Goal: Complete application form

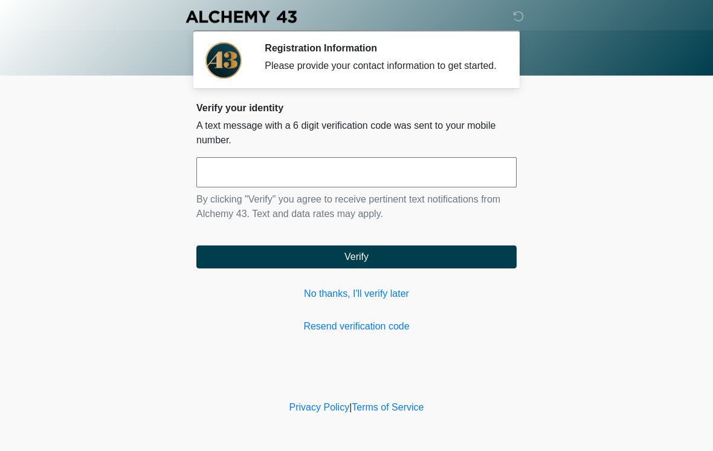
click at [381, 332] on link "Resend verification code" at bounding box center [356, 326] width 320 height 15
click at [401, 181] on input "text" at bounding box center [356, 172] width 320 height 30
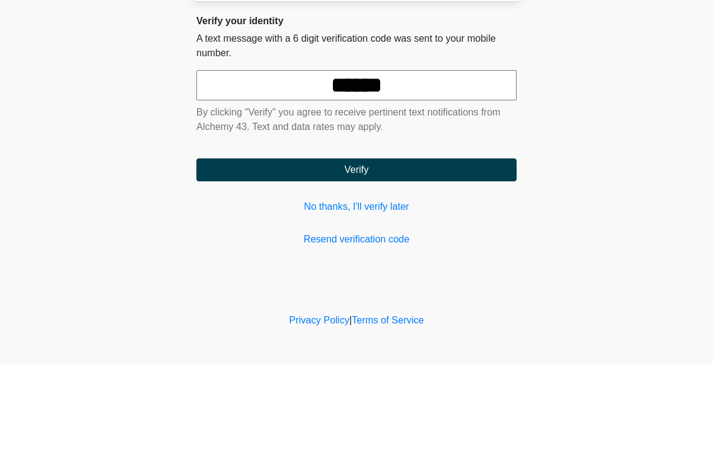
type input "******"
click at [399, 245] on button "Verify" at bounding box center [356, 256] width 320 height 23
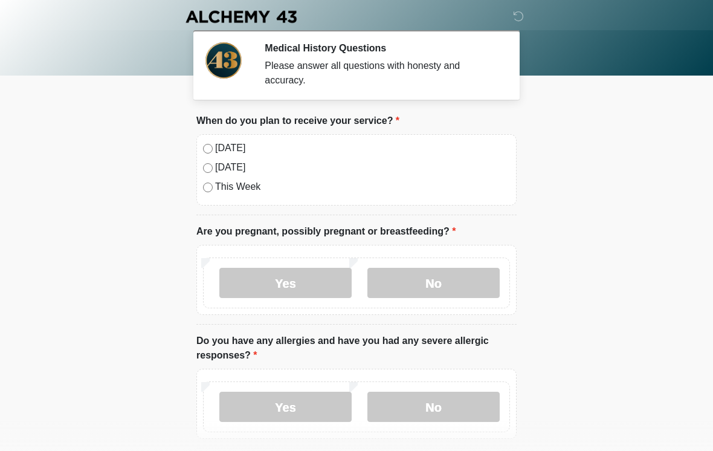
click at [231, 150] on label "[DATE]" at bounding box center [362, 148] width 295 height 15
click at [443, 285] on label "No" at bounding box center [433, 283] width 132 height 30
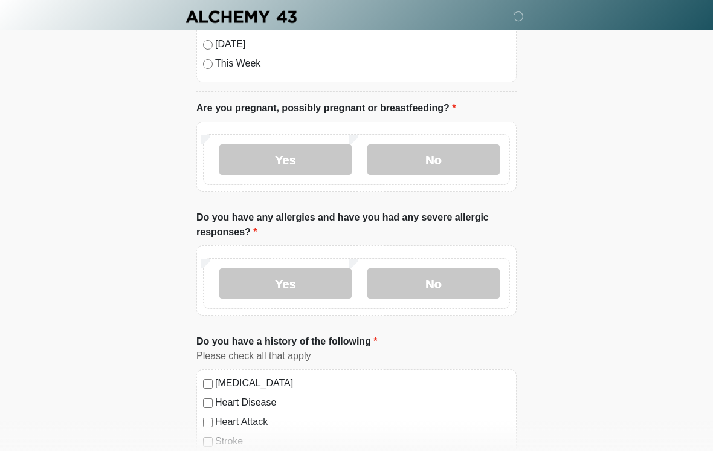
scroll to position [130, 0]
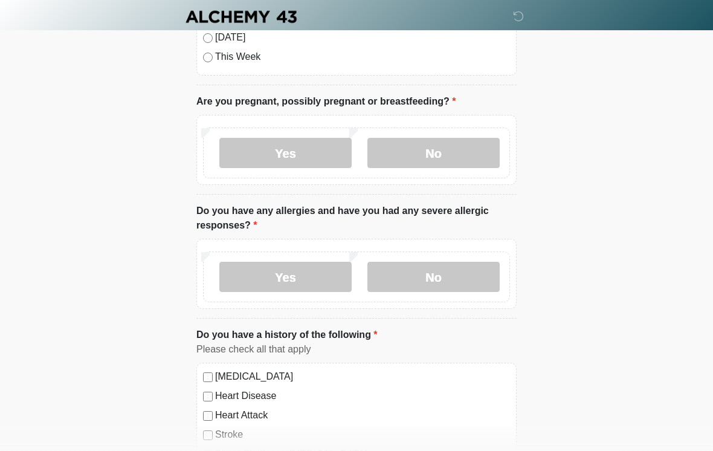
click at [467, 280] on label "No" at bounding box center [433, 277] width 132 height 30
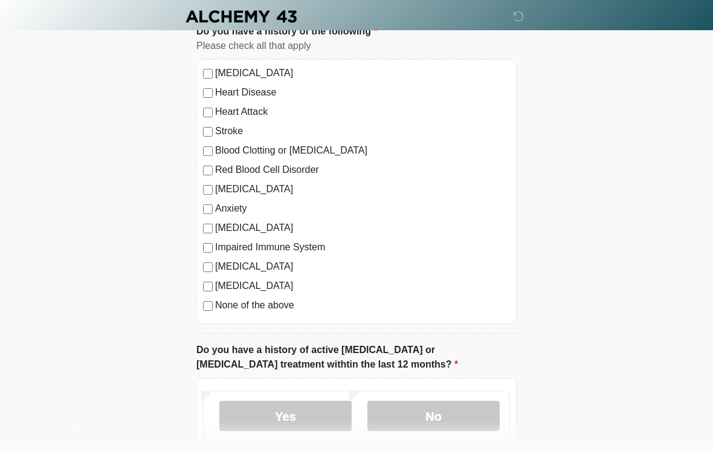
scroll to position [434, 0]
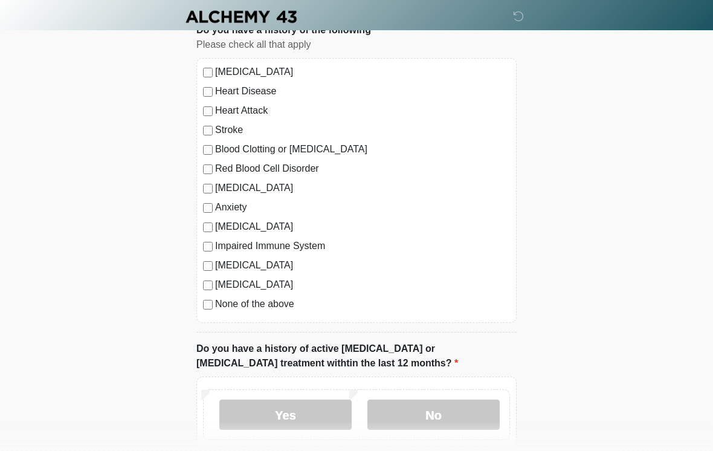
click at [263, 310] on label "None of the above" at bounding box center [362, 304] width 295 height 15
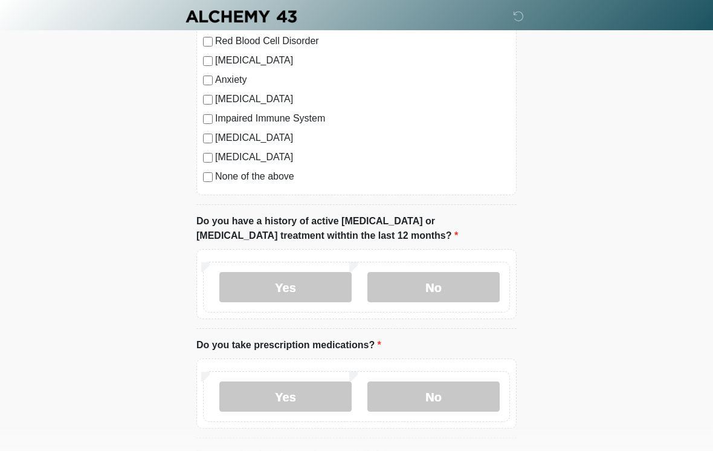
scroll to position [562, 0]
click at [456, 289] on label "No" at bounding box center [433, 286] width 132 height 30
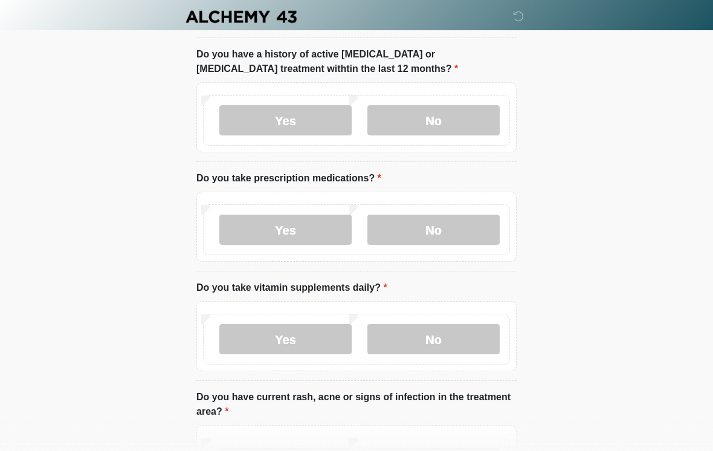
scroll to position [738, 0]
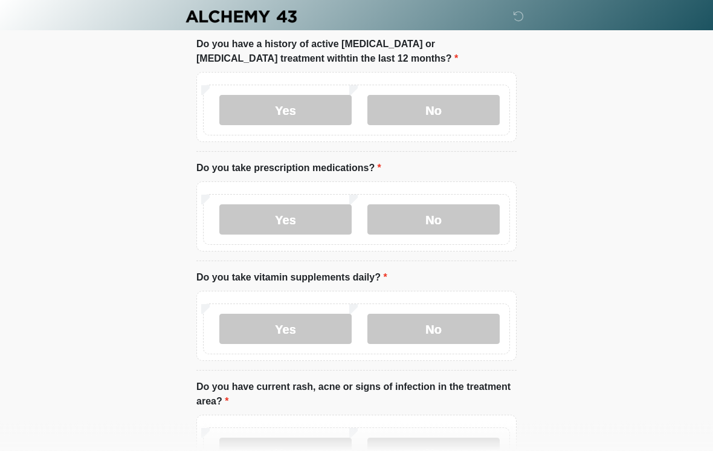
click at [299, 220] on label "Yes" at bounding box center [285, 220] width 132 height 30
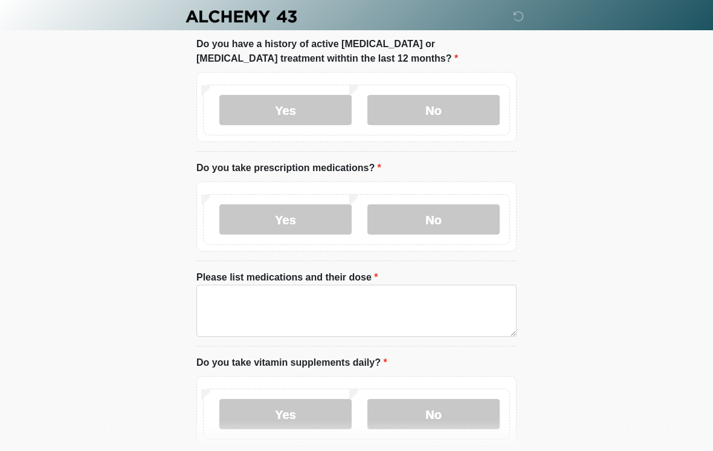
scroll to position [739, 0]
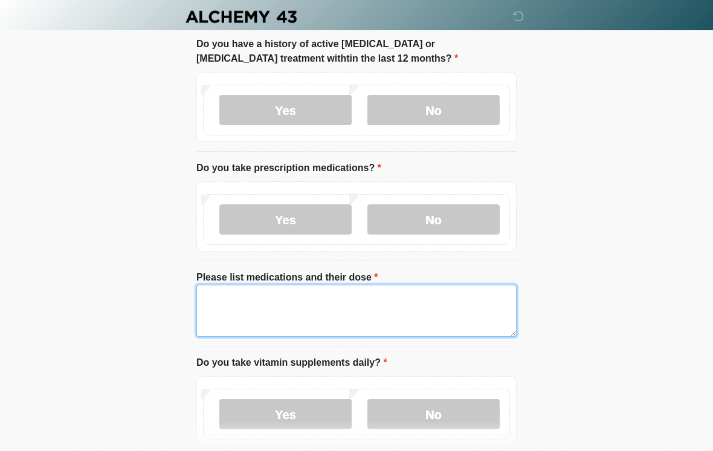
click at [341, 311] on textarea "Please list medications and their dose" at bounding box center [356, 311] width 320 height 52
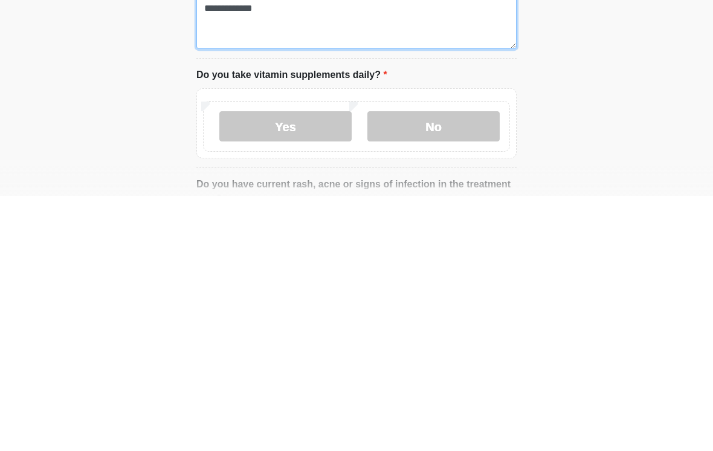
scroll to position [772, 0]
type textarea "**********"
click at [312, 366] on label "Yes" at bounding box center [285, 381] width 132 height 30
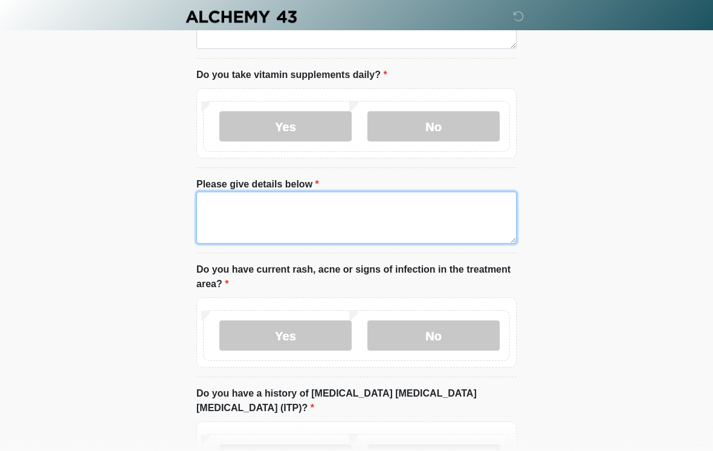
click at [385, 219] on textarea "Please give details below" at bounding box center [356, 218] width 320 height 52
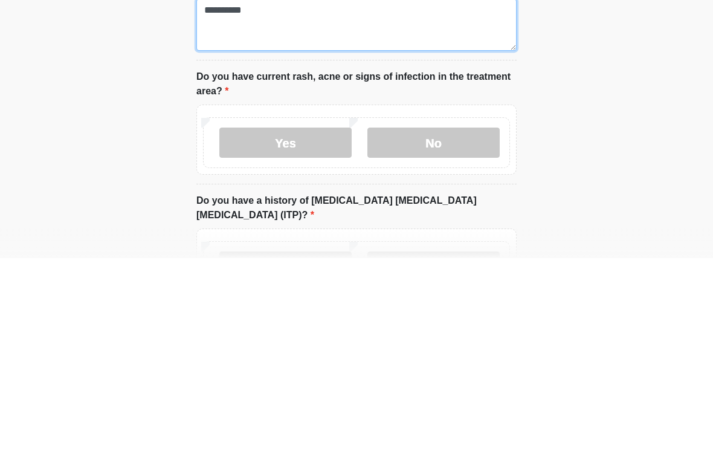
type textarea "**********"
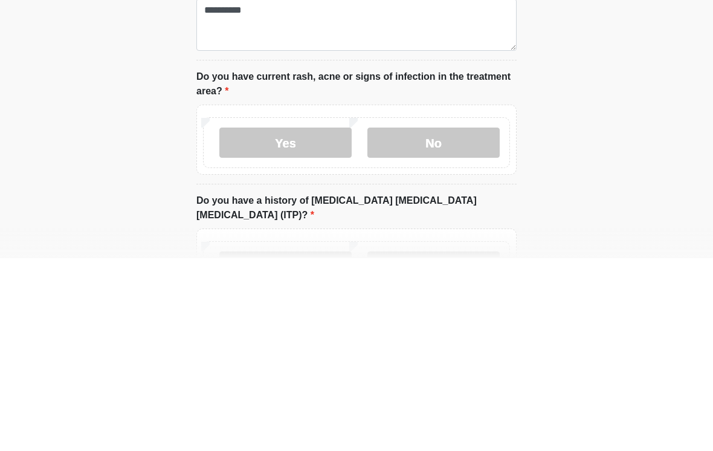
click at [457, 320] on label "No" at bounding box center [433, 335] width 132 height 30
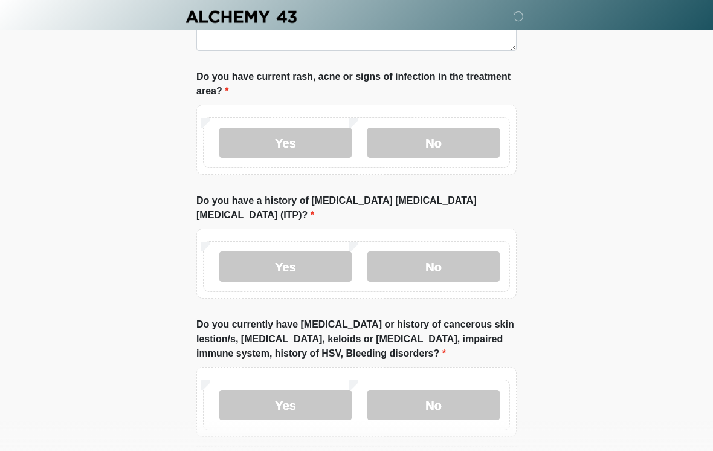
click at [471, 251] on label "No" at bounding box center [433, 266] width 132 height 30
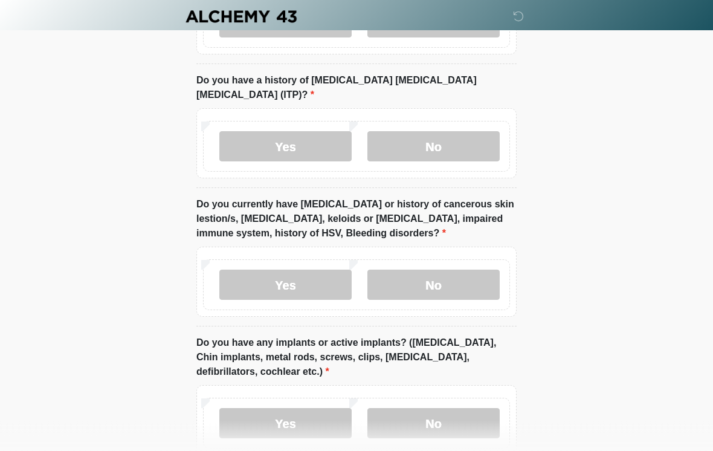
scroll to position [1340, 0]
click at [454, 272] on label "No" at bounding box center [433, 284] width 132 height 30
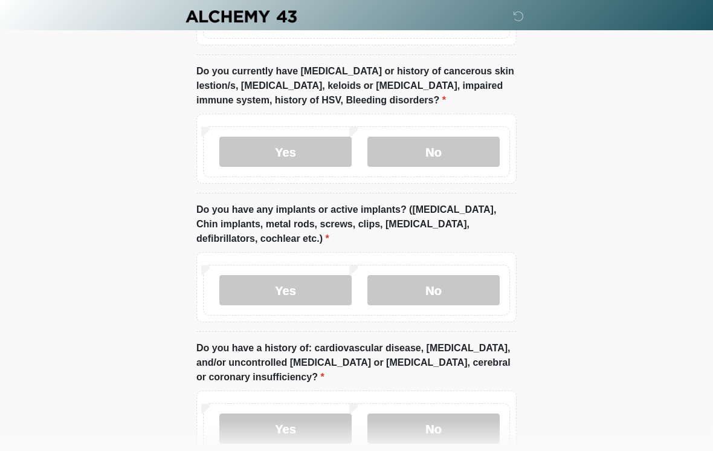
scroll to position [1473, 0]
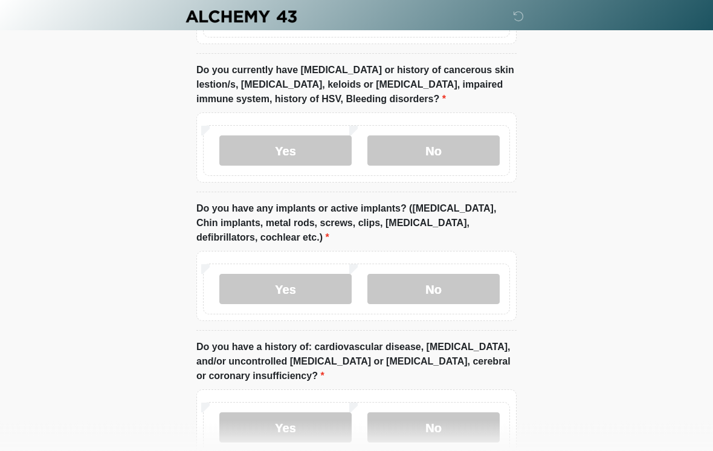
click at [446, 274] on label "No" at bounding box center [433, 289] width 132 height 30
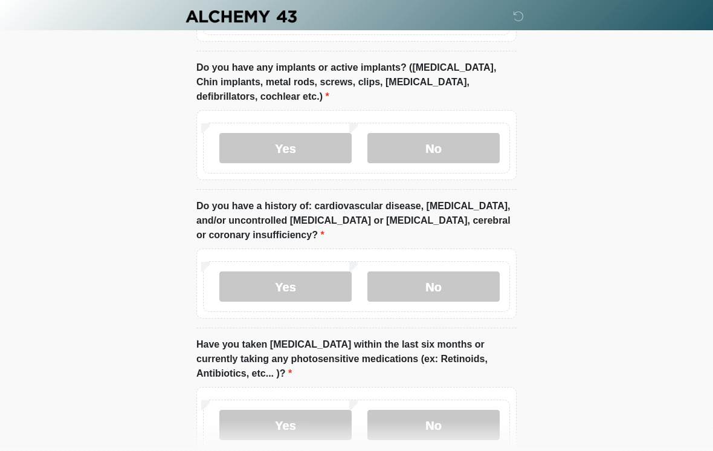
scroll to position [1616, 0]
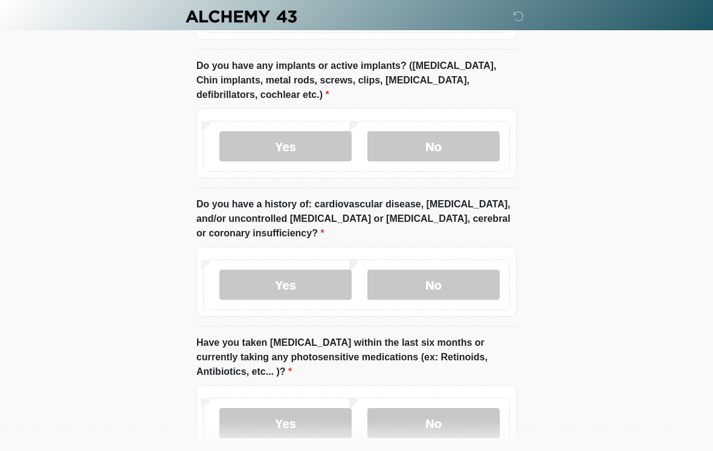
click at [473, 272] on label "No" at bounding box center [433, 285] width 132 height 30
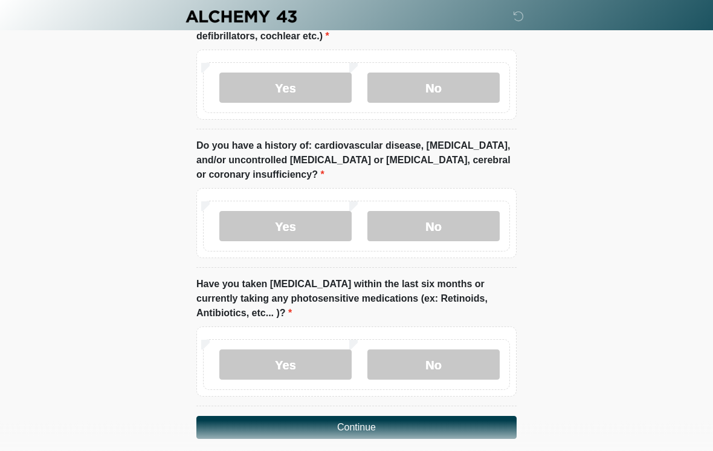
scroll to position [1691, 0]
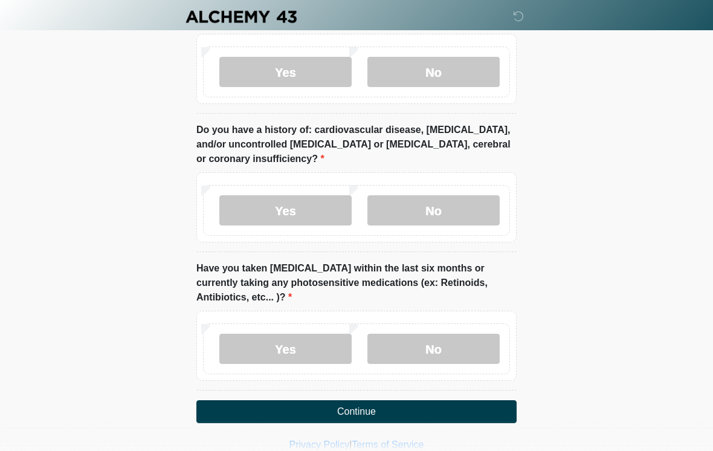
click at [448, 334] on label "No" at bounding box center [433, 349] width 132 height 30
click at [376, 400] on button "Continue" at bounding box center [356, 411] width 320 height 23
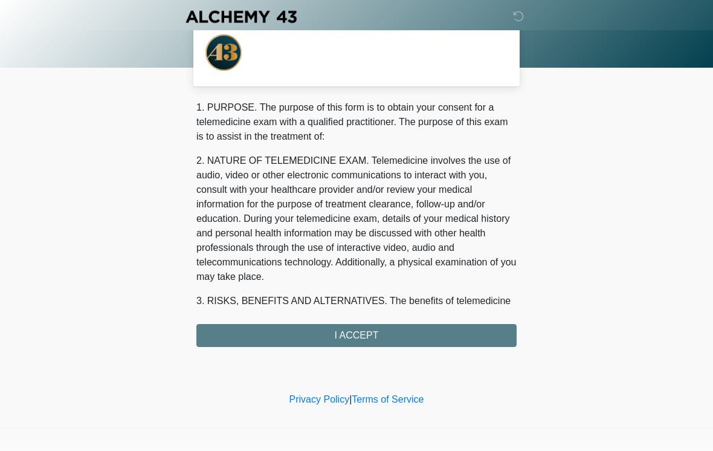
scroll to position [0, 0]
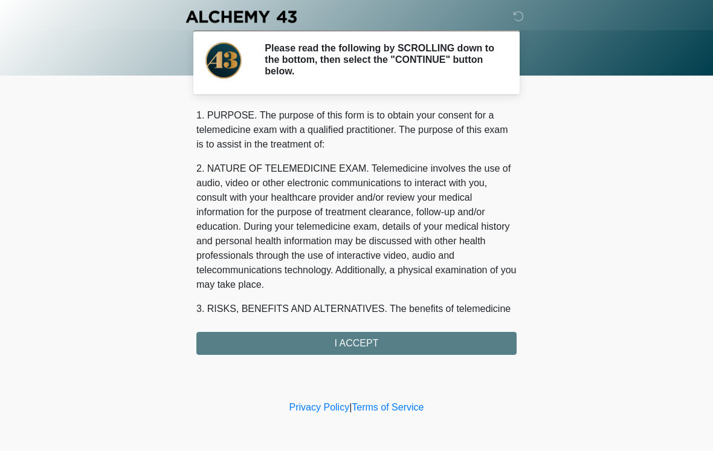
click at [370, 343] on div "1. PURPOSE. The purpose of this form is to obtain your consent for a telemedici…" at bounding box center [356, 231] width 320 height 247
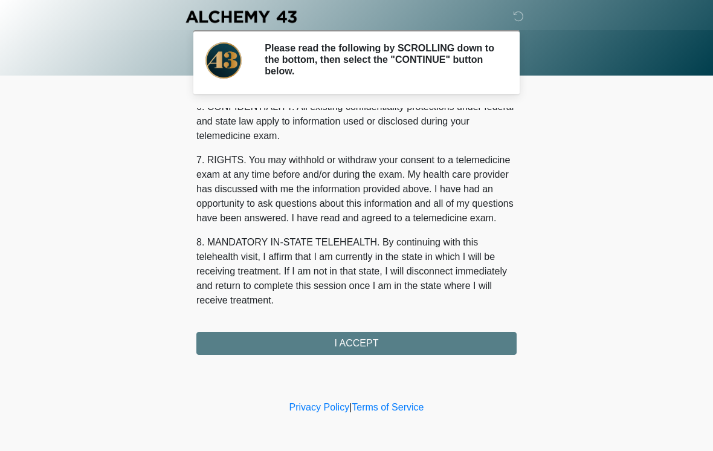
click at [350, 343] on div "1. PURPOSE. The purpose of this form is to obtain your consent for a telemedici…" at bounding box center [356, 231] width 320 height 247
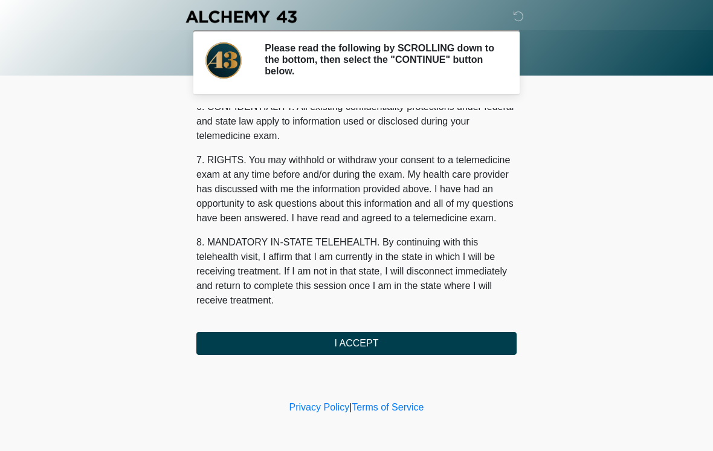
click at [377, 344] on button "I ACCEPT" at bounding box center [356, 343] width 320 height 23
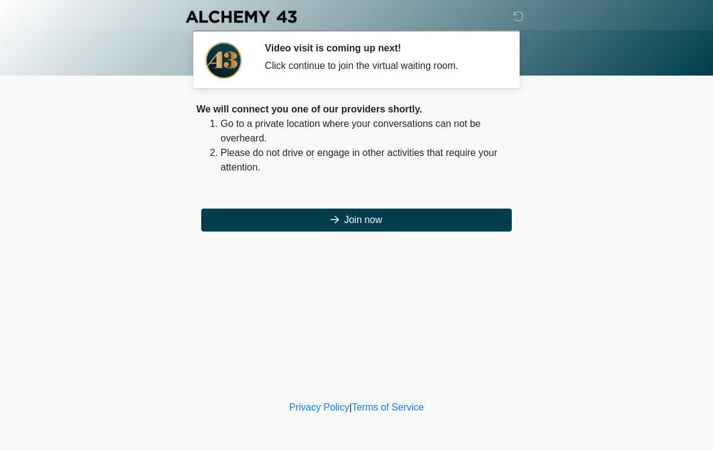
click at [367, 220] on button "Join now" at bounding box center [356, 219] width 311 height 23
